Goal: Task Accomplishment & Management: Manage account settings

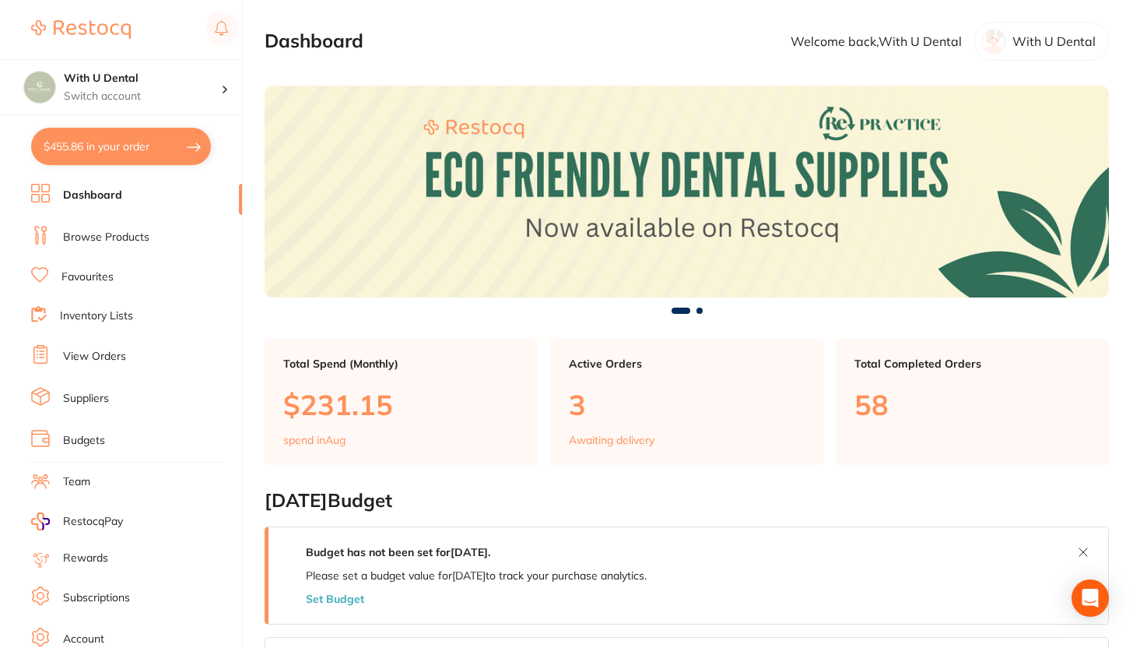
click at [99, 590] on link "Subscriptions" at bounding box center [96, 598] width 67 height 16
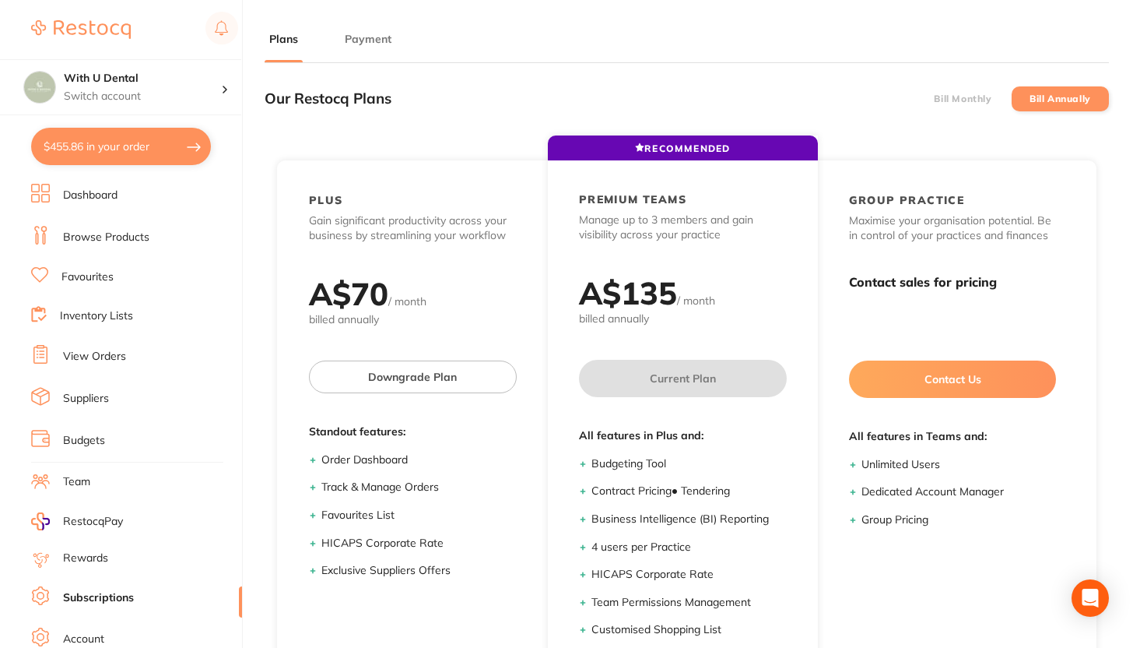
click at [374, 17] on main "Plans Payment Our Restocq Plans Bill Monthly Bill Annually RECOMMENDED PLUS Gai…" at bounding box center [703, 428] width 876 height 857
click at [376, 38] on button "Payment" at bounding box center [368, 39] width 56 height 15
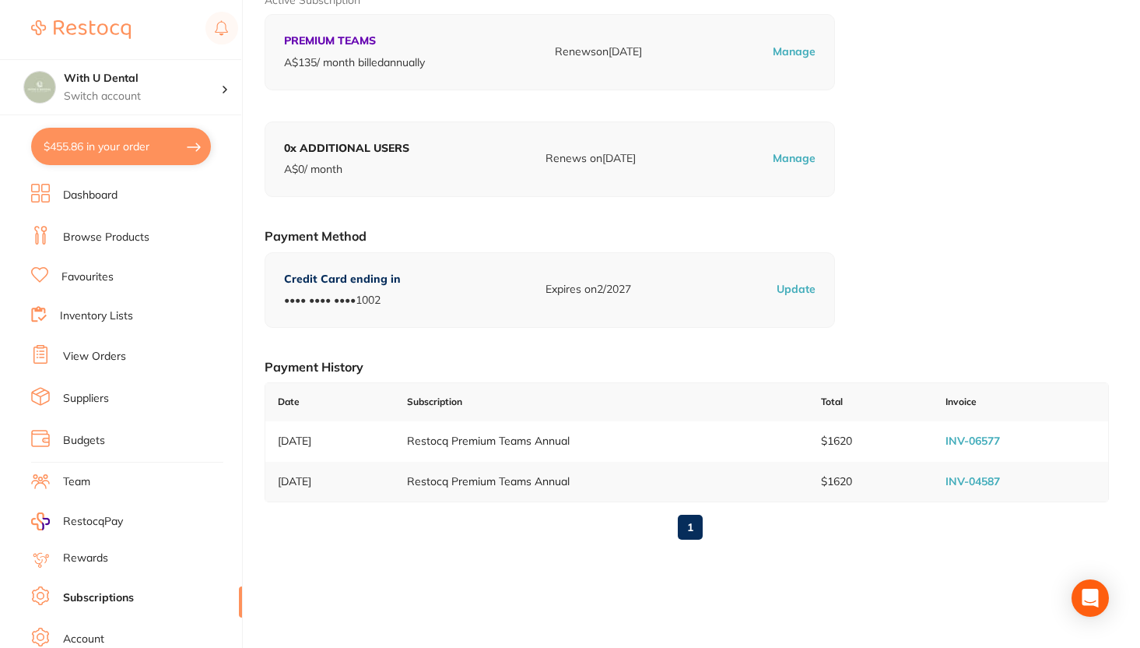
scroll to position [125, 0]
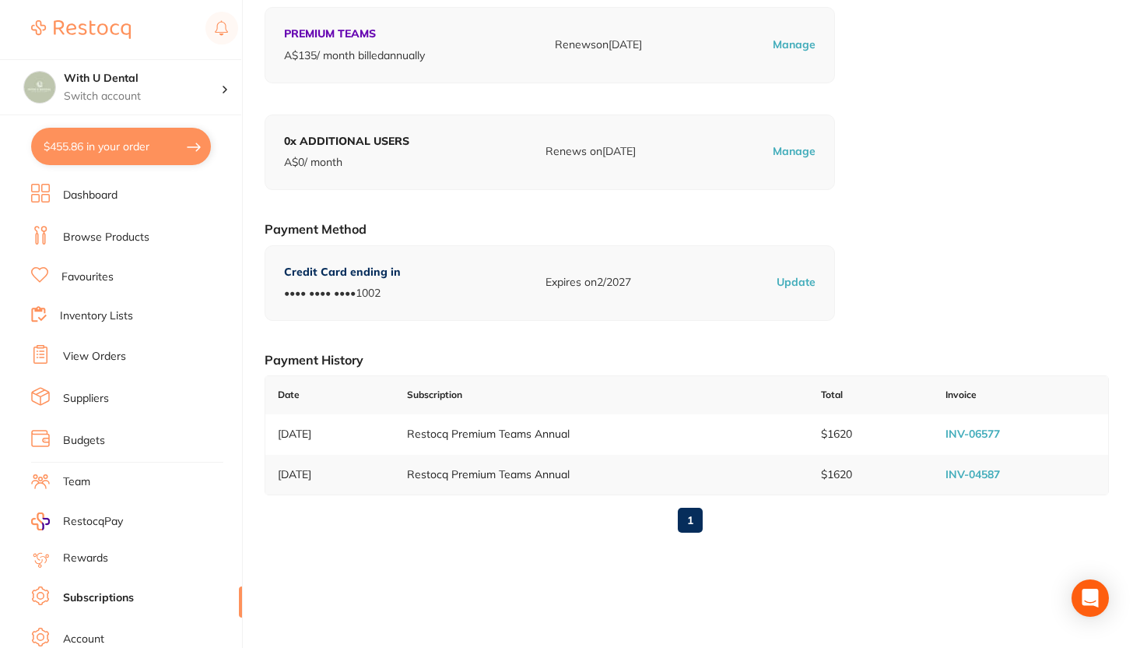
click at [966, 434] on link "INV-06577" at bounding box center [973, 434] width 54 height 14
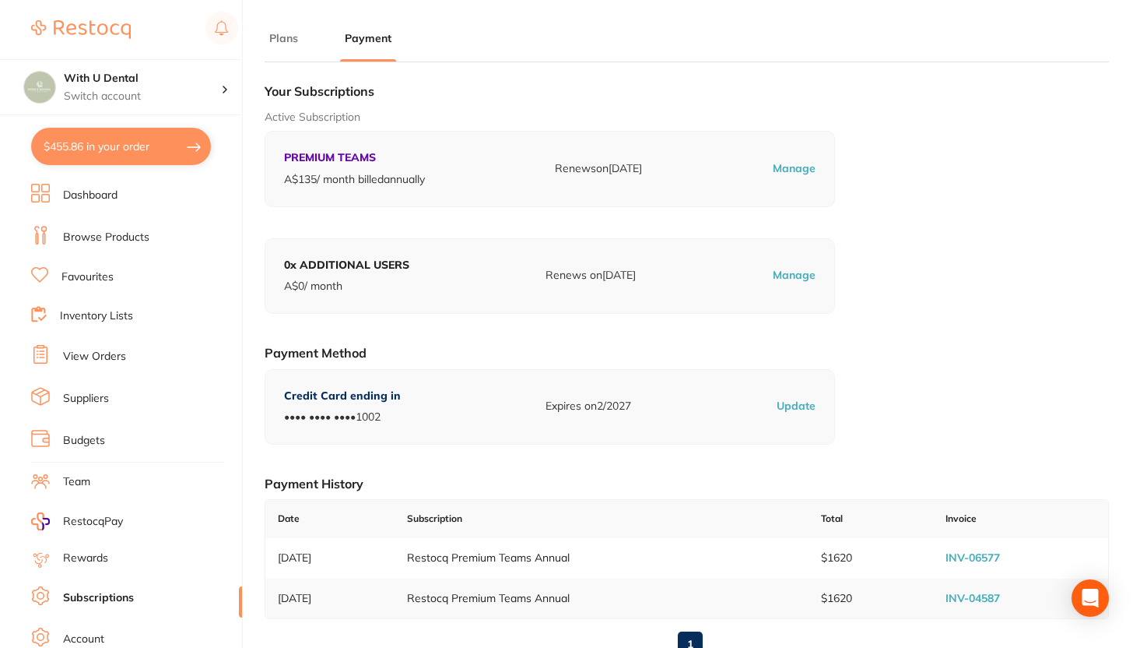
scroll to position [0, 0]
